Goal: Information Seeking & Learning: Find specific fact

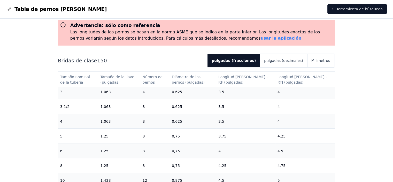
scroll to position [99, 0]
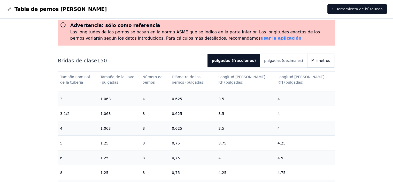
click at [285, 62] on font "Milímetros" at bounding box center [320, 60] width 19 height 4
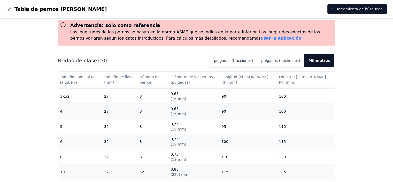
scroll to position [120, 0]
click at [285, 61] on font "pulgadas (decimales)" at bounding box center [280, 60] width 39 height 4
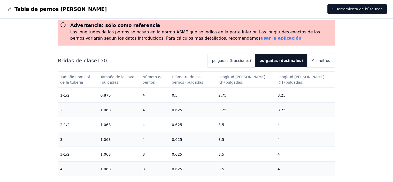
scroll to position [66, 0]
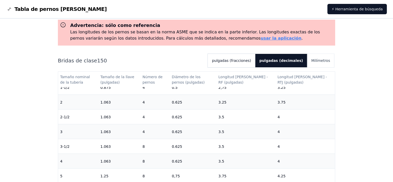
click at [251, 59] on font "pulgadas (fracciones)" at bounding box center [231, 60] width 39 height 4
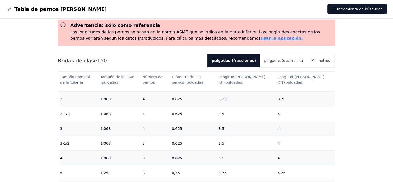
scroll to position [77, 0]
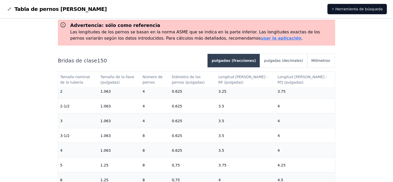
click at [242, 62] on font "pulgadas (fracciones)" at bounding box center [233, 60] width 44 height 4
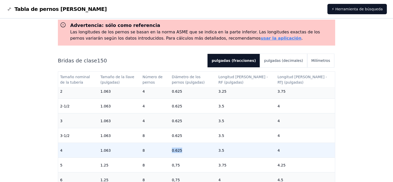
drag, startPoint x: 178, startPoint y: 152, endPoint x: 191, endPoint y: 151, distance: 13.2
click at [191, 151] on td "0.625" at bounding box center [193, 150] width 46 height 15
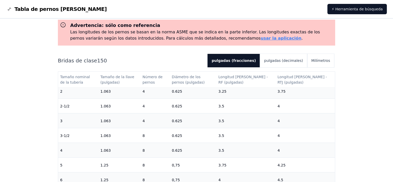
click at [285, 93] on div "Tabla de pernos [PERSON_NAME] n. ° 150 Advertencia: sólo como referencia Las lo…" at bounding box center [196, 165] width 393 height 345
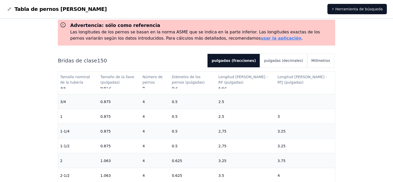
scroll to position [0, 0]
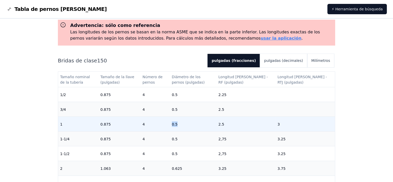
drag, startPoint x: 179, startPoint y: 126, endPoint x: 184, endPoint y: 125, distance: 5.5
click at [184, 125] on td "0.5" at bounding box center [193, 123] width 46 height 15
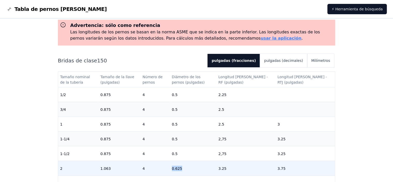
drag, startPoint x: 179, startPoint y: 170, endPoint x: 191, endPoint y: 168, distance: 11.6
click at [191, 168] on td "0.625" at bounding box center [193, 168] width 46 height 15
drag, startPoint x: 227, startPoint y: 169, endPoint x: 239, endPoint y: 169, distance: 11.1
click at [239, 169] on td "3.25" at bounding box center [245, 168] width 59 height 15
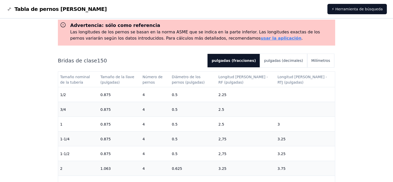
click at [285, 108] on div "Tabla de pernos [PERSON_NAME] n. ° 150 Advertencia: sólo como referencia Las lo…" at bounding box center [196, 165] width 393 height 345
